Goal: Use online tool/utility: Utilize a website feature to perform a specific function

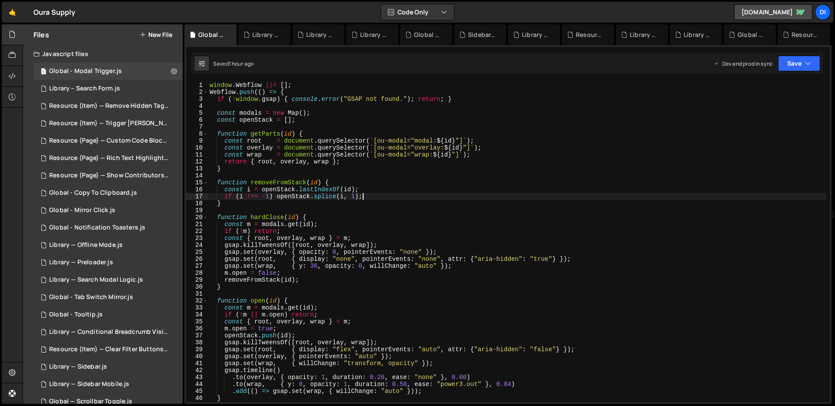
click at [420, 199] on div "window . Webflow ||= [ ] ; Webflow . push (( ) => { if ( ! window . gsap ) { co…" at bounding box center [517, 249] width 619 height 335
type textarea "});"
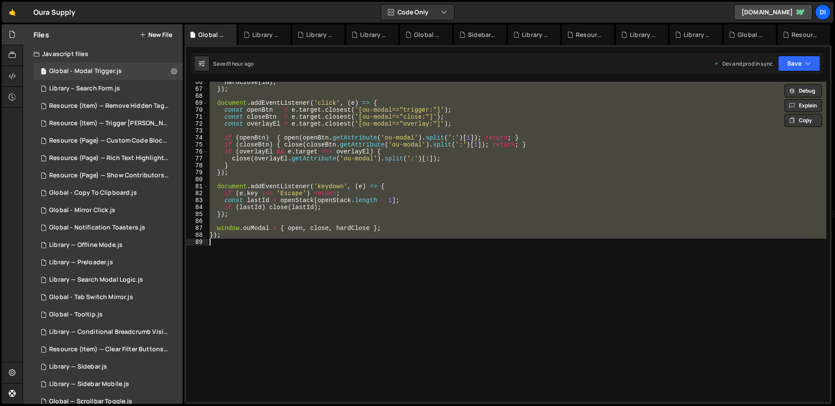
scroll to position [456, 0]
click at [365, 131] on div "hardClose ( id ) ; }) ; document . addEventListener ( 'click' , ( e ) => { cons…" at bounding box center [517, 242] width 619 height 321
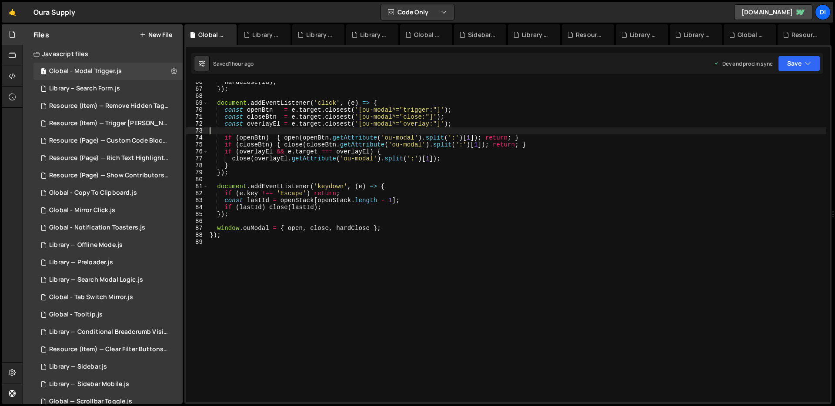
type textarea "});"
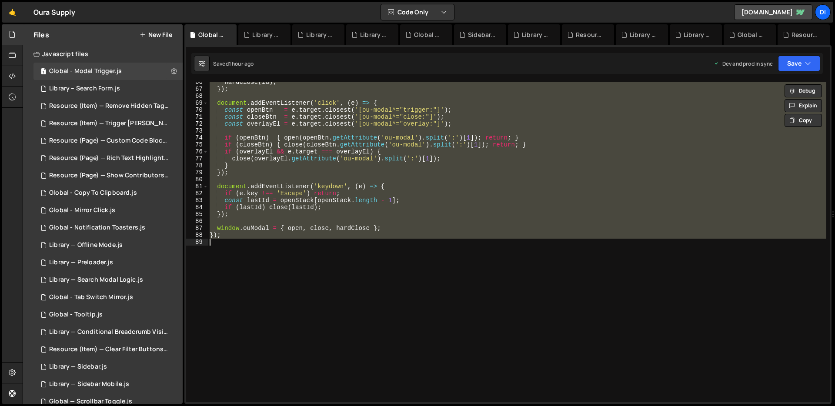
paste textarea
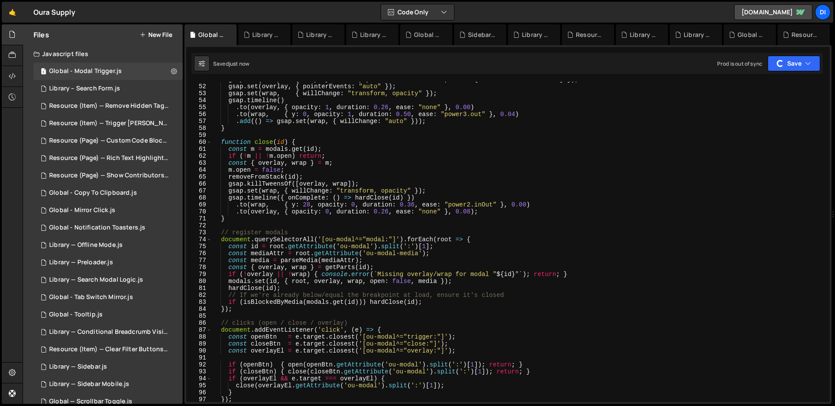
scroll to position [0, 0]
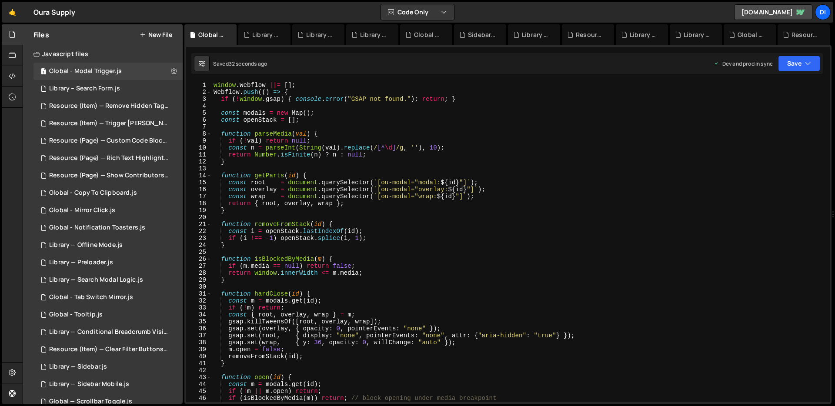
click at [336, 163] on div "window . Webflow ||= [ ] ; Webflow . push (( ) => { if ( ! window . gsap ) { co…" at bounding box center [519, 249] width 615 height 335
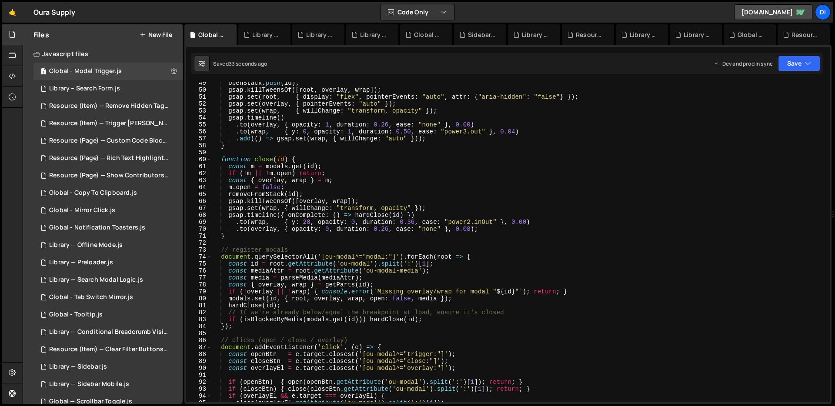
scroll to position [693, 0]
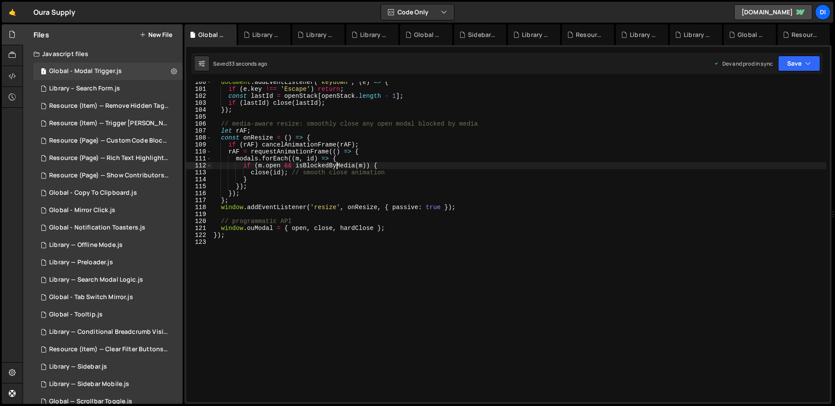
click at [335, 163] on div "document . addEventListener ( 'keydown' , ( e ) => { if ( e . key !== 'Escape' …" at bounding box center [519, 246] width 615 height 335
type textarea "});"
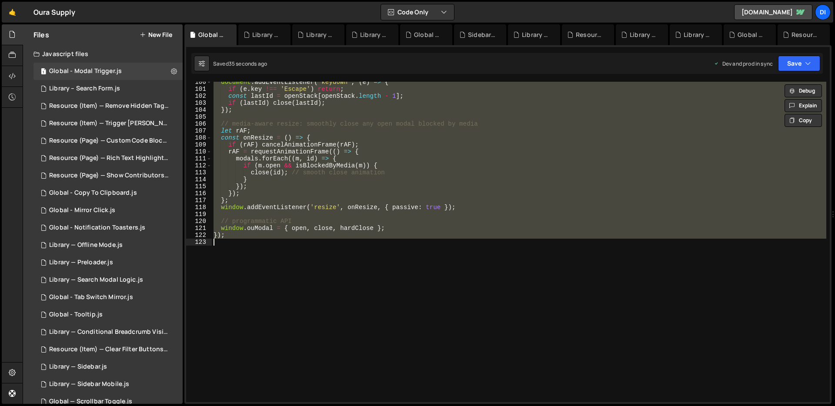
paste textarea
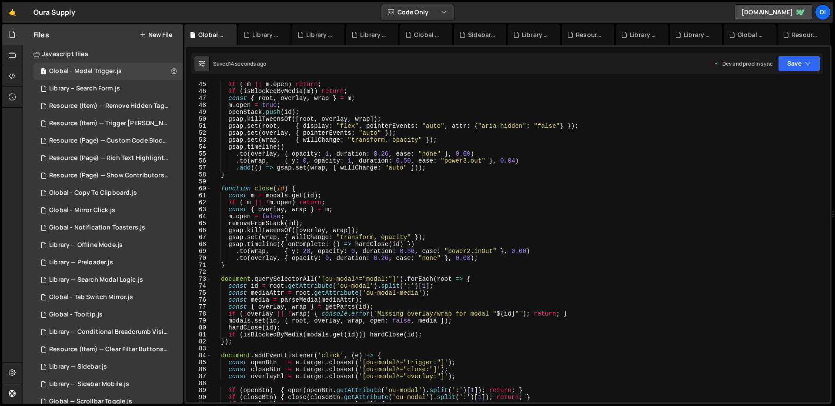
scroll to position [343, 0]
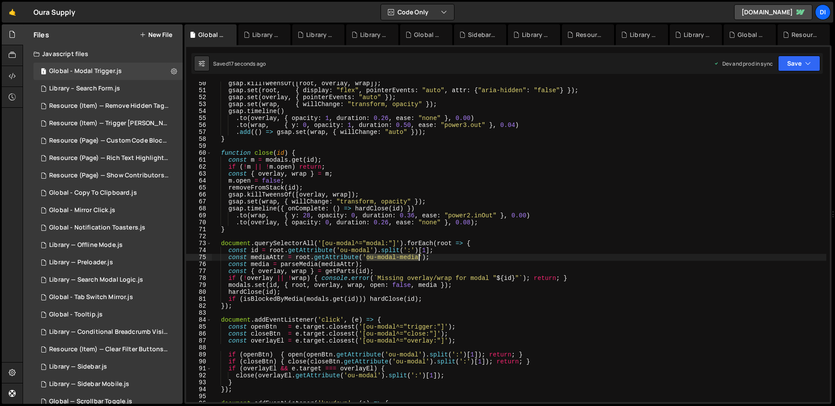
drag, startPoint x: 366, startPoint y: 258, endPoint x: 418, endPoint y: 256, distance: 51.4
click at [418, 256] on div "gsap . killTweensOf ([ root , overlay , wrap ]) ; gsap . set ( root , { display…" at bounding box center [519, 247] width 615 height 335
click at [348, 164] on div "gsap . killTweensOf ([ root , overlay , wrap ]) ; gsap . set ( root , { display…" at bounding box center [519, 247] width 615 height 335
type textarea "});"
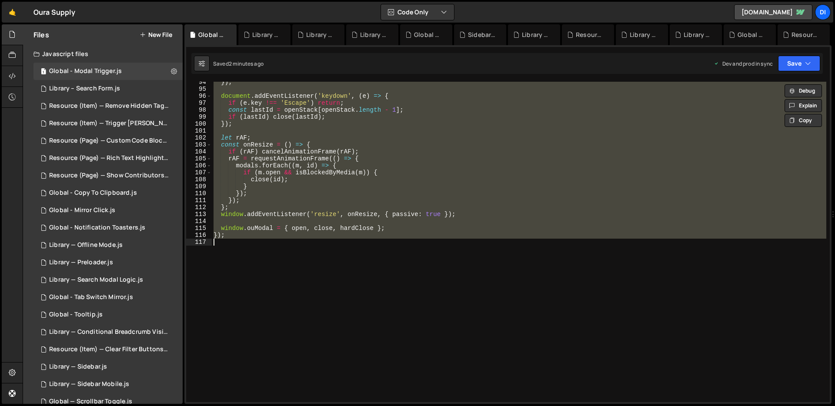
paste textarea
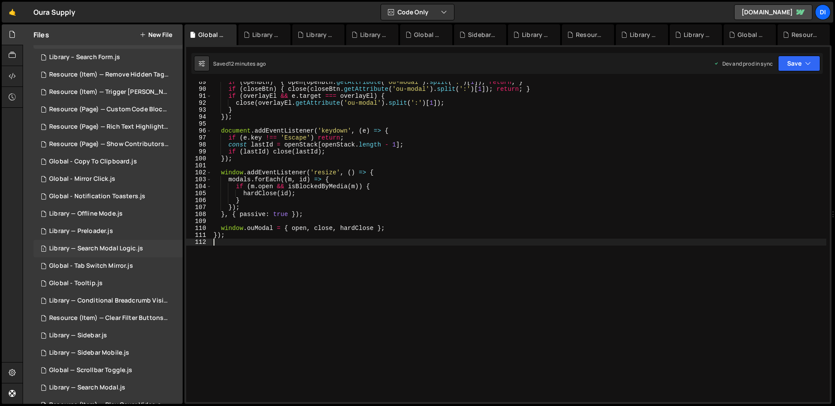
scroll to position [105, 0]
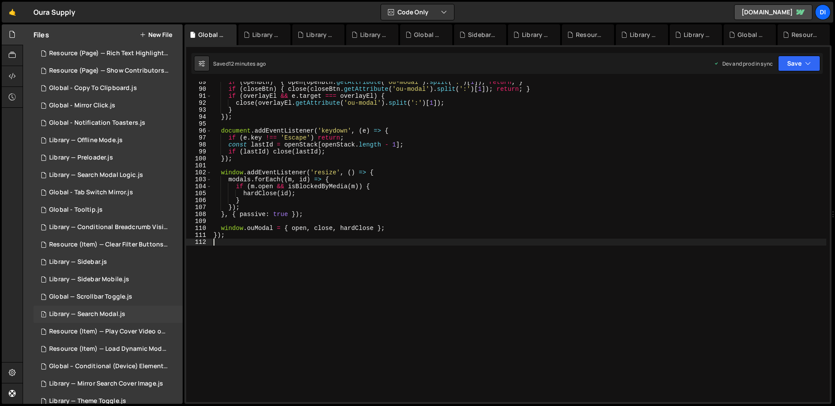
click at [113, 311] on div "Library — Search Modal.js" at bounding box center [87, 315] width 76 height 8
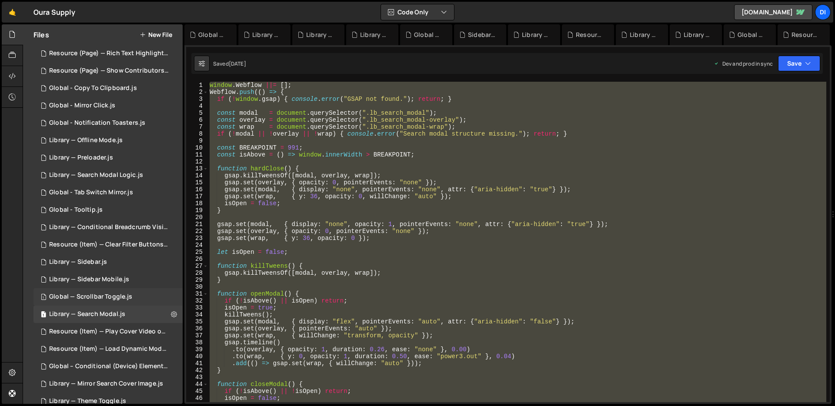
click at [117, 293] on div "Global — Scrollbar Toggle.js" at bounding box center [90, 297] width 83 height 8
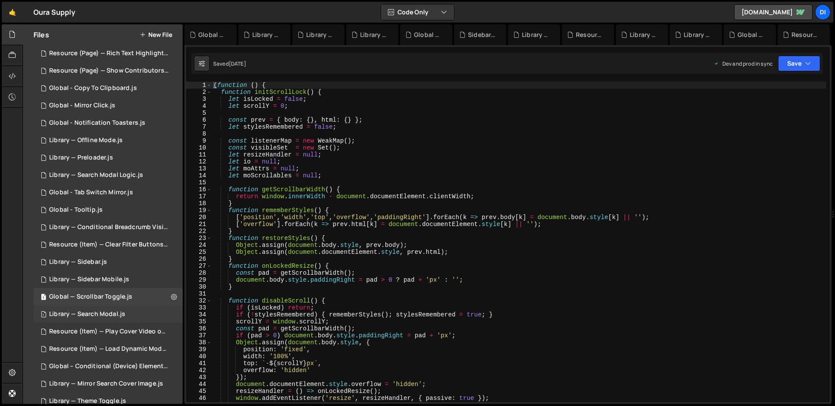
click at [107, 312] on div "Library — Search Modal.js" at bounding box center [87, 315] width 76 height 8
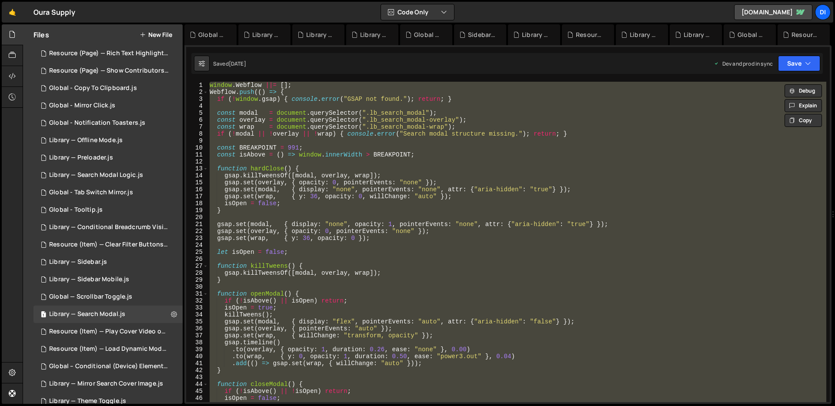
click at [322, 232] on div "window . Webflow ||= [ ] ; Webflow . push (( ) => { if ( ! window . gsap ) { co…" at bounding box center [517, 242] width 619 height 321
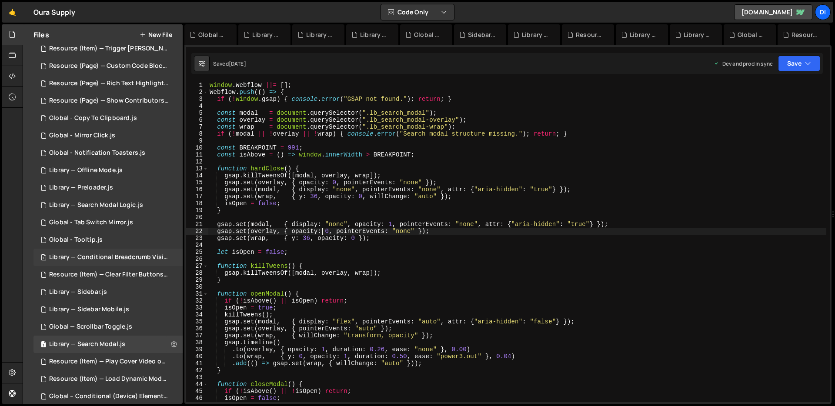
scroll to position [23, 0]
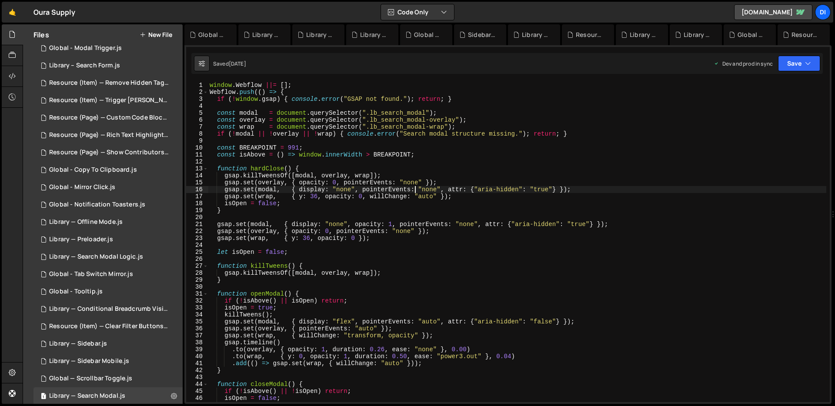
click at [415, 187] on div "window . Webflow ||= [ ] ; Webflow . push (( ) => { if ( ! window . gsap ) { co…" at bounding box center [517, 249] width 619 height 335
type textarea "});"
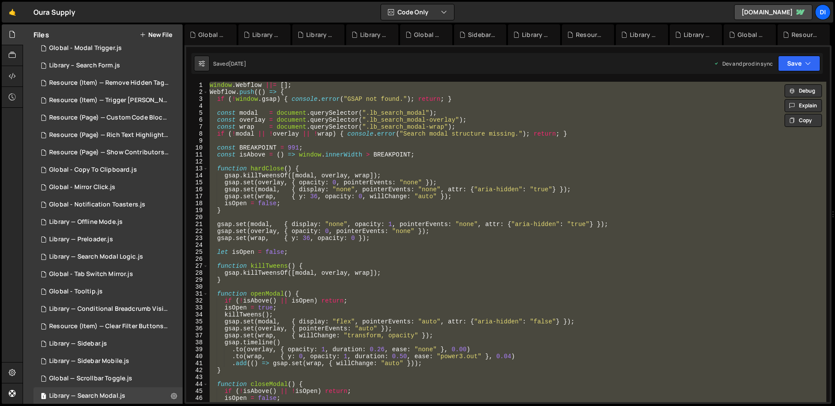
click at [295, 141] on div "window . Webflow ||= [ ] ; Webflow . push (( ) => { if ( ! window . gsap ) { co…" at bounding box center [517, 242] width 619 height 321
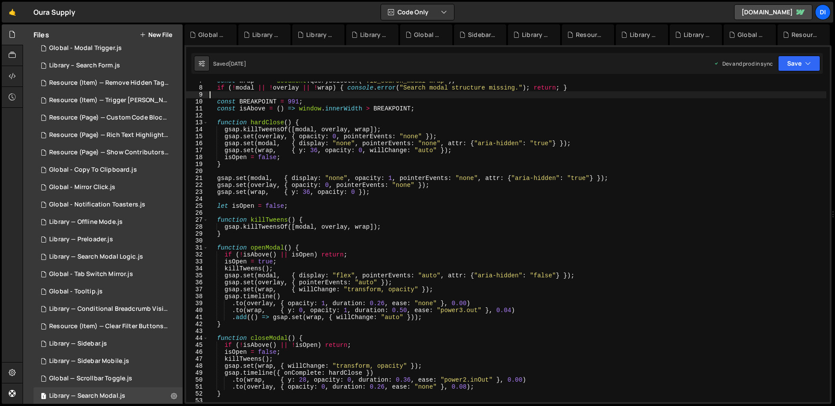
scroll to position [139, 0]
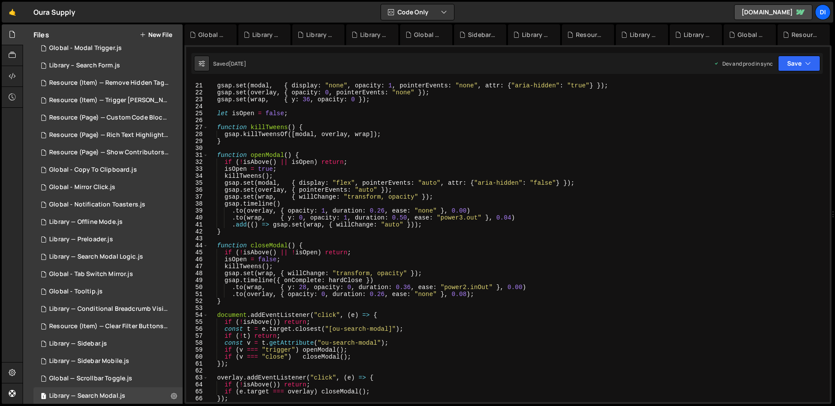
click at [372, 154] on div "gsap . set ( modal , { display : "none" , opacity : 1 , pointerEvents : "none" …" at bounding box center [517, 242] width 619 height 335
type textarea "});"
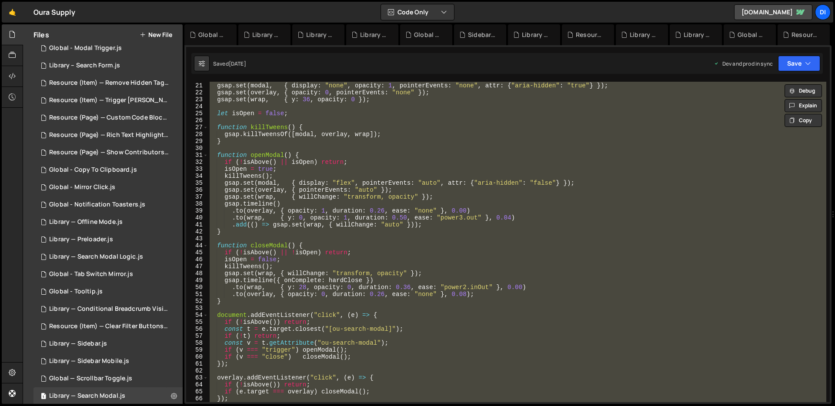
paste textarea
